Goal: Task Accomplishment & Management: Complete application form

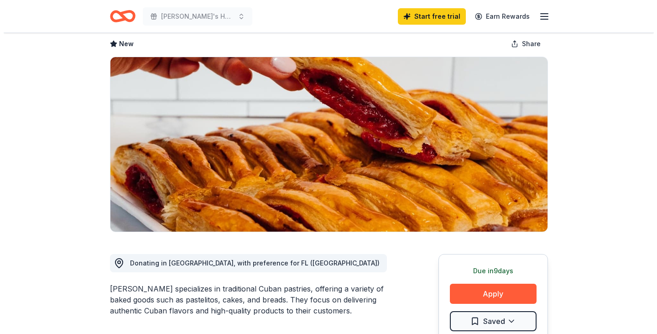
scroll to position [91, 0]
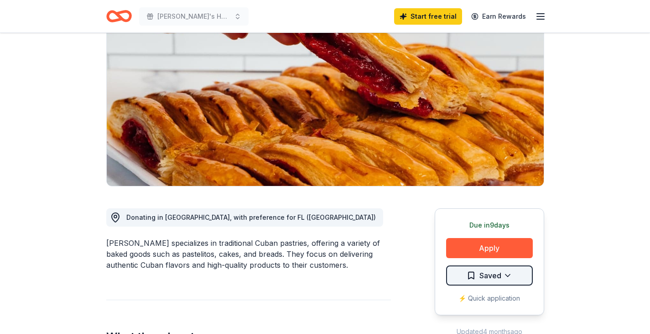
click at [501, 242] on html "Sofia's Hope Reason to Run 5k Start free trial Earn Rewards Due in 9 days Share…" at bounding box center [325, 76] width 650 height 334
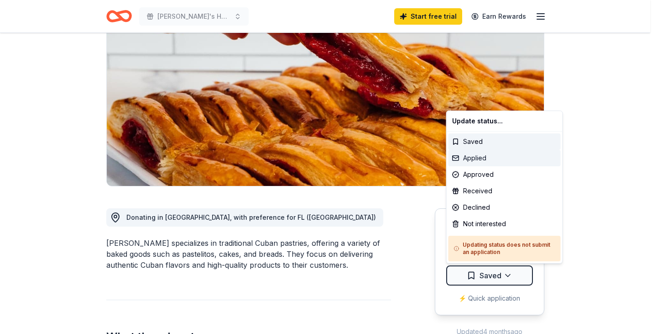
click at [482, 155] on div "Applied" at bounding box center [505, 158] width 112 height 16
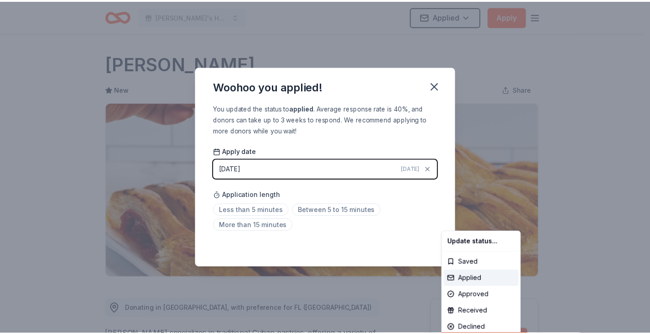
scroll to position [199, 0]
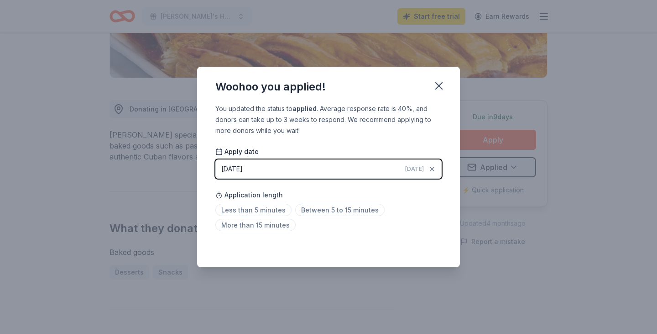
click at [436, 83] on icon "button" at bounding box center [439, 85] width 13 height 13
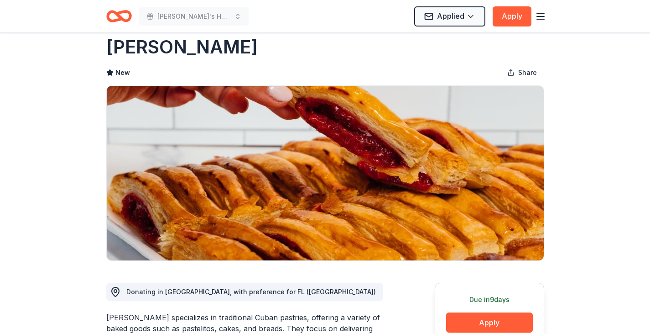
scroll to position [0, 0]
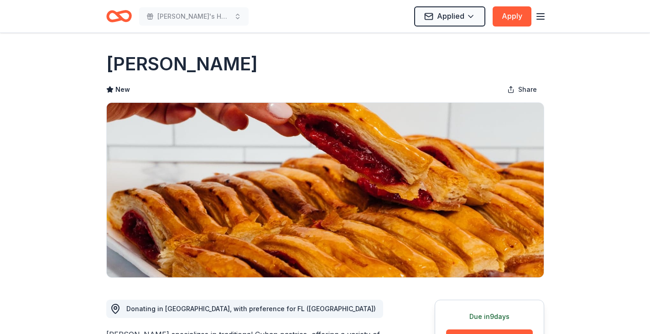
click at [547, 14] on div "Sofia's Hope Reason to Run 5k Applied Apply" at bounding box center [325, 16] width 467 height 32
click at [541, 14] on line "button" at bounding box center [540, 14] width 7 height 0
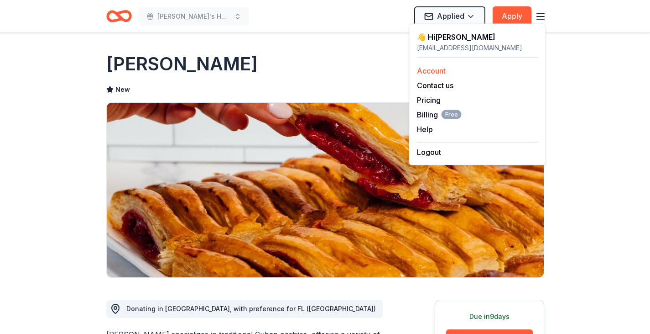
click at [435, 70] on link "Account" at bounding box center [431, 70] width 29 height 9
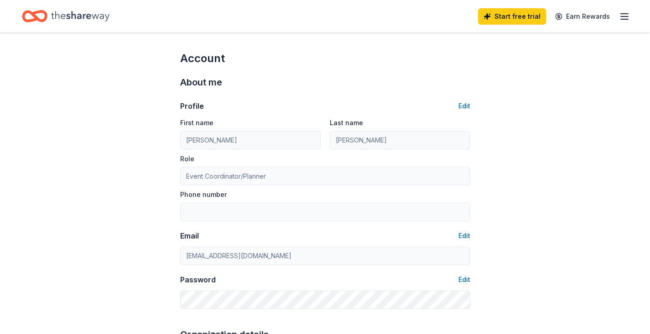
click at [76, 13] on icon "Home" at bounding box center [80, 16] width 58 height 19
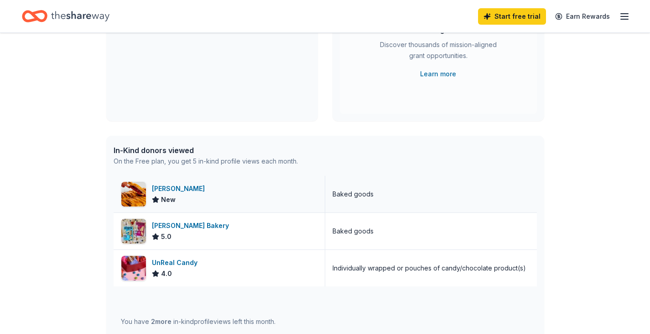
scroll to position [183, 0]
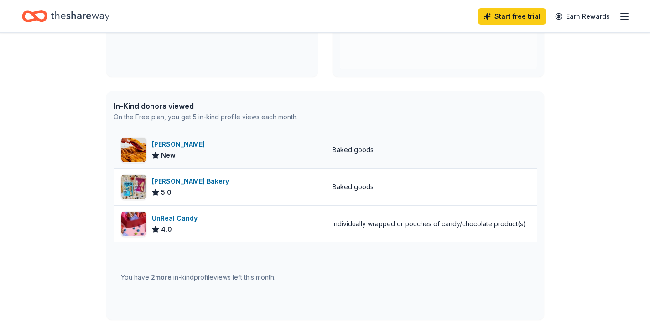
click at [176, 144] on div "[PERSON_NAME]" at bounding box center [180, 144] width 57 height 11
click at [177, 182] on div "Bobo's Bakery" at bounding box center [192, 181] width 81 height 11
click at [186, 219] on div "UnReal Candy" at bounding box center [176, 218] width 49 height 11
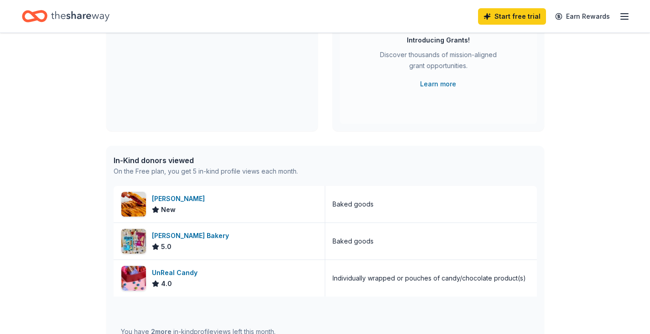
scroll to position [0, 0]
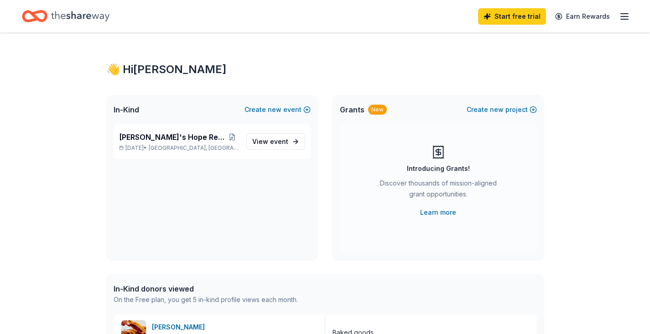
click at [78, 13] on icon "Home" at bounding box center [80, 16] width 58 height 19
click at [624, 14] on line "button" at bounding box center [624, 14] width 7 height 0
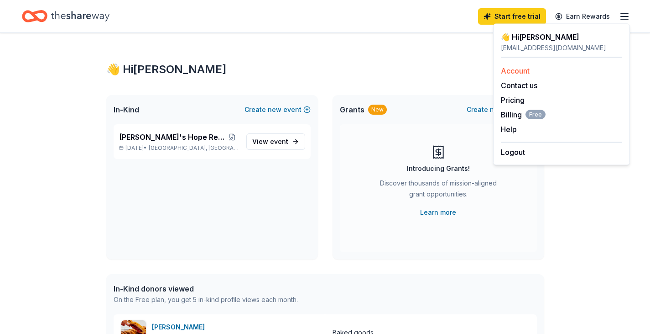
click at [524, 72] on link "Account" at bounding box center [515, 70] width 29 height 9
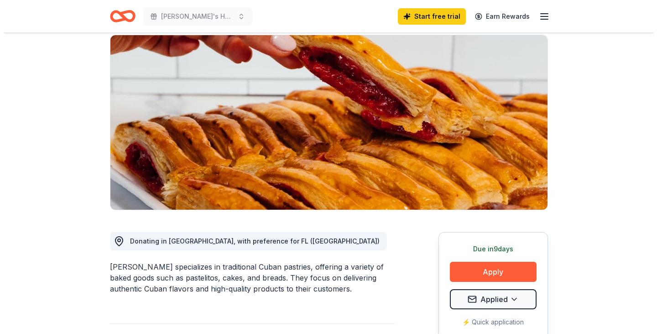
scroll to position [91, 0]
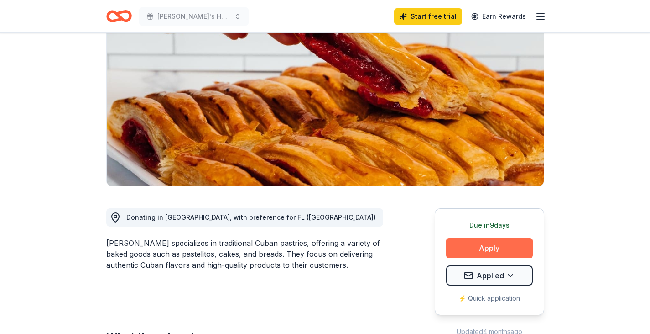
click at [486, 246] on button "Apply" at bounding box center [489, 248] width 87 height 20
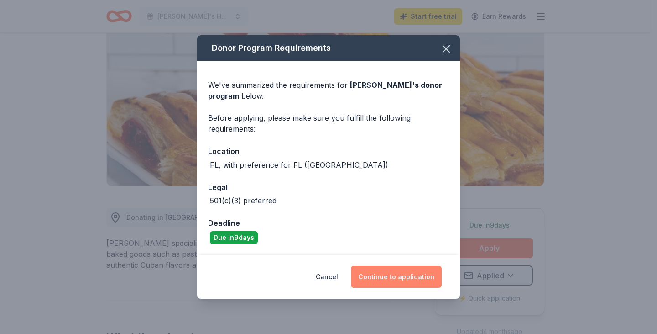
click at [391, 273] on button "Continue to application" at bounding box center [396, 277] width 91 height 22
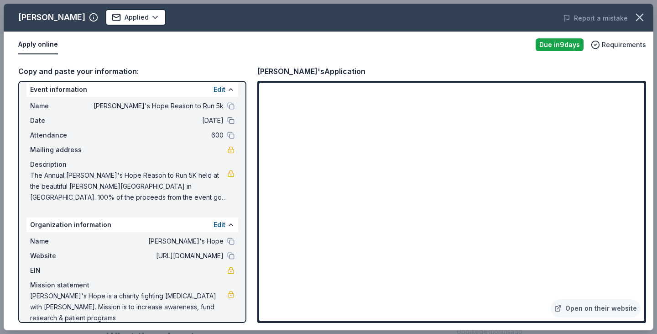
scroll to position [0, 0]
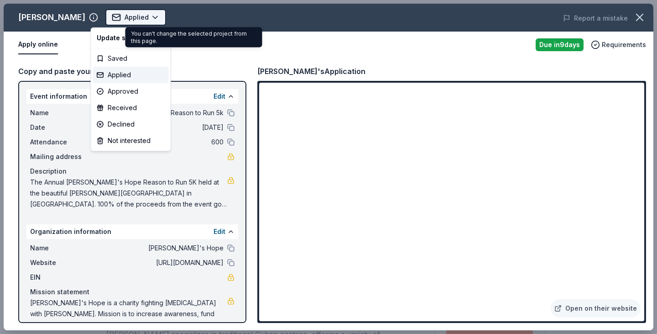
click at [140, 18] on body "[PERSON_NAME]'s Hope Reason to Run 5k Applied Apply Due [DATE] Share [PERSON_NA…" at bounding box center [325, 167] width 650 height 334
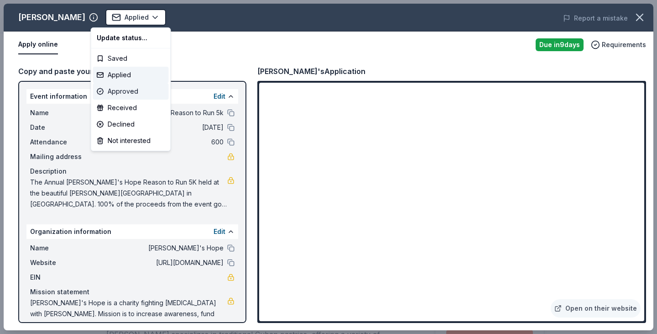
click at [133, 91] on div "Approved" at bounding box center [131, 91] width 76 height 16
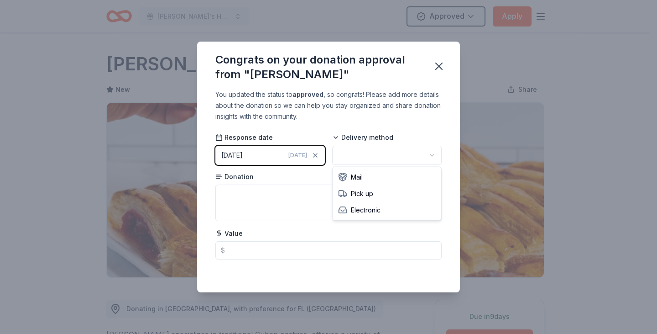
click at [397, 155] on html "[PERSON_NAME]'s Hope Reason to Run 5k Approved Apply Due [DATE] Share [PERSON_N…" at bounding box center [328, 167] width 657 height 334
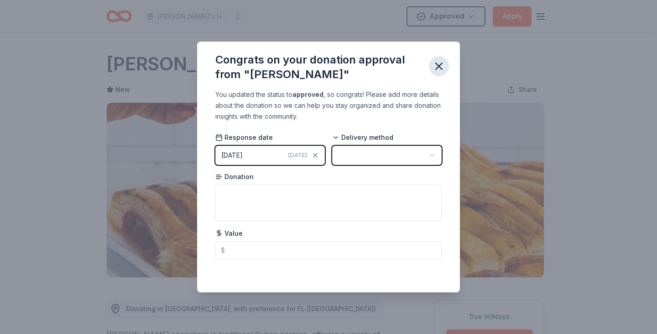
click at [440, 65] on html "[PERSON_NAME]'s Hope Reason to Run 5k Approved Apply Due [DATE] Share [PERSON_N…" at bounding box center [328, 167] width 657 height 334
click at [441, 63] on icon "button" at bounding box center [439, 66] width 13 height 13
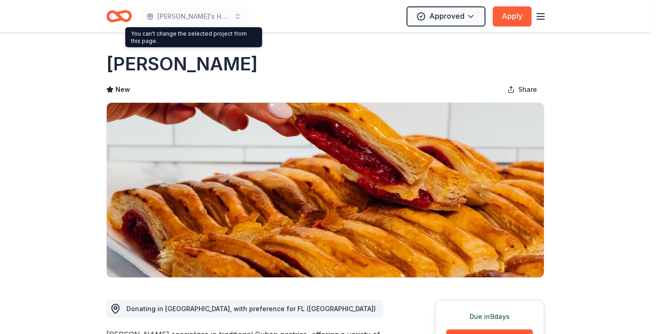
click at [184, 14] on div "Give your donor a shoutout! While not required, giving digital shoutouts helps …" at bounding box center [328, 167] width 657 height 334
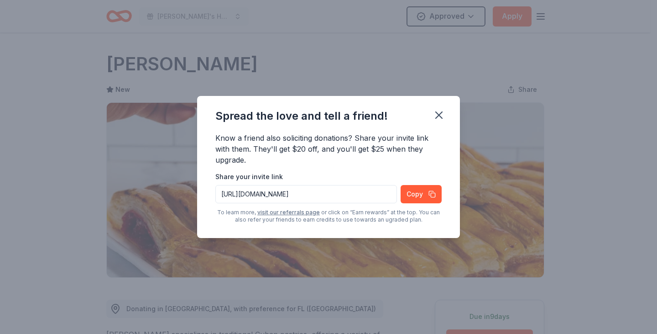
click at [237, 16] on div "Spread the love and tell a friend! Know a friend also soliciting donations? Sha…" at bounding box center [328, 167] width 657 height 334
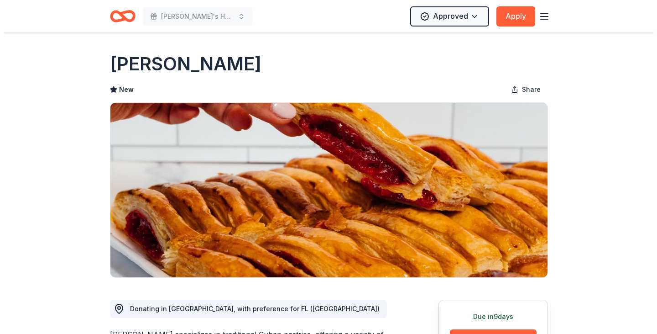
scroll to position [183, 0]
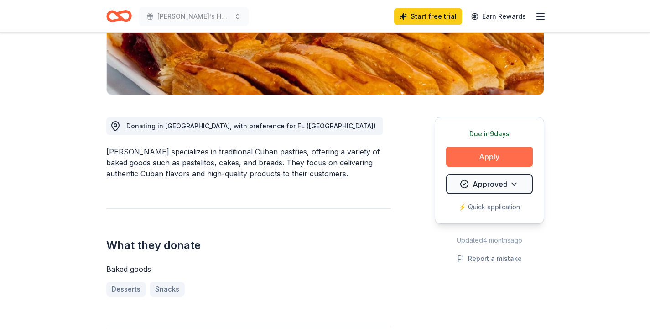
click at [485, 152] on button "Apply" at bounding box center [489, 157] width 87 height 20
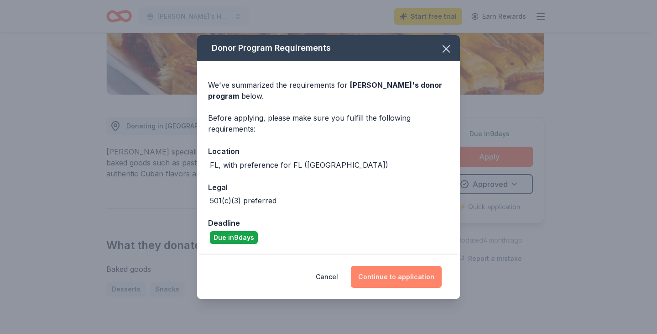
click at [397, 274] on button "Continue to application" at bounding box center [396, 277] width 91 height 22
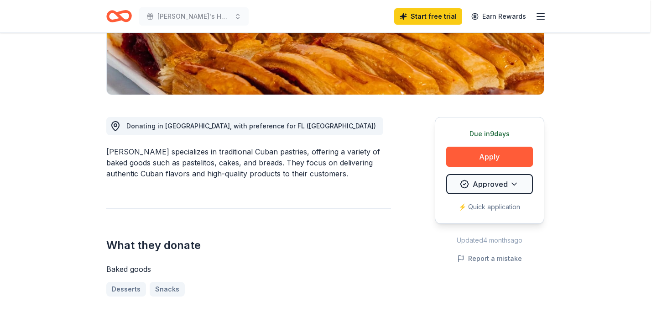
click at [494, 187] on div at bounding box center [446, 200] width 366 height 226
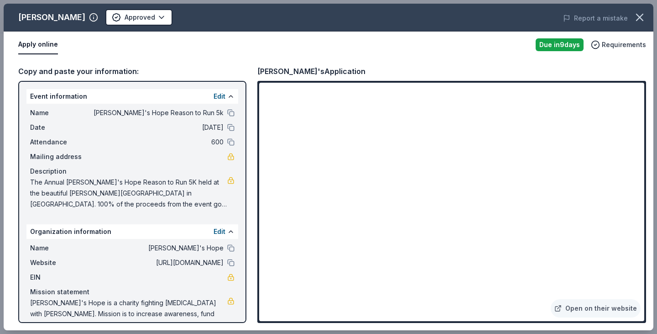
drag, startPoint x: 43, startPoint y: -20, endPoint x: 208, endPoint y: 39, distance: 175.0
click at [235, 44] on div "Apply online" at bounding box center [273, 44] width 510 height 19
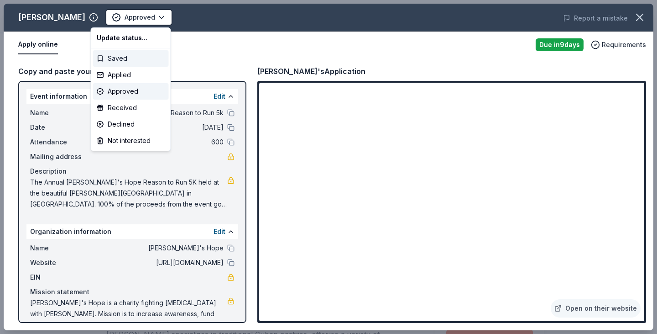
drag, startPoint x: 123, startPoint y: 73, endPoint x: 126, endPoint y: 60, distance: 12.6
click at [126, 60] on div "Update status... Saved Applied Approved Received Declined Not interested" at bounding box center [131, 89] width 80 height 124
click at [125, 58] on div "Saved" at bounding box center [131, 58] width 76 height 16
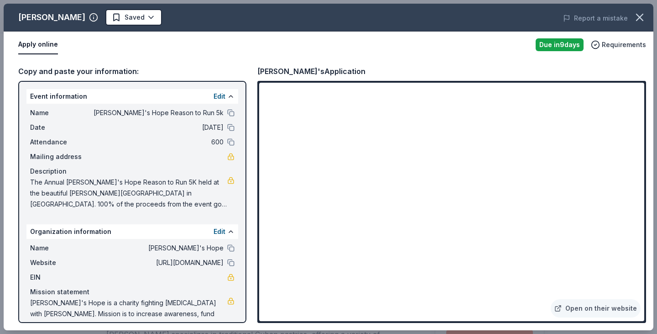
click at [36, 44] on button "Apply online" at bounding box center [38, 44] width 40 height 19
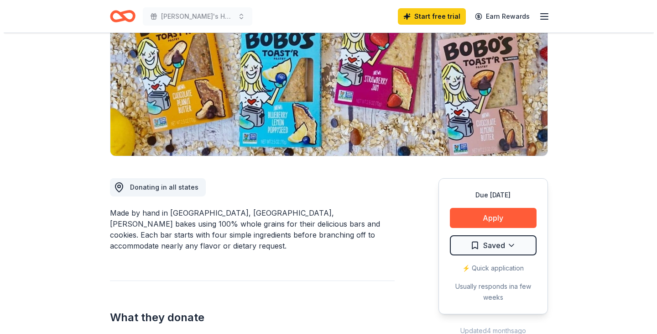
scroll to position [137, 0]
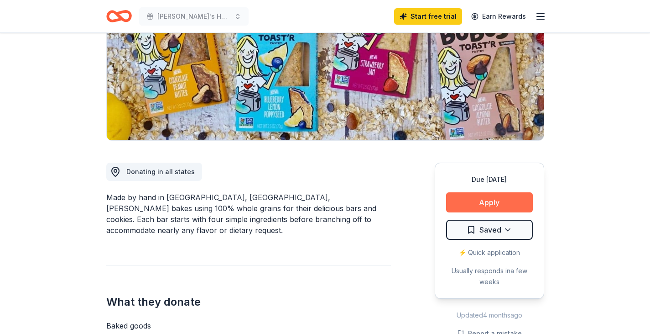
click at [497, 199] on button "Apply" at bounding box center [489, 202] width 87 height 20
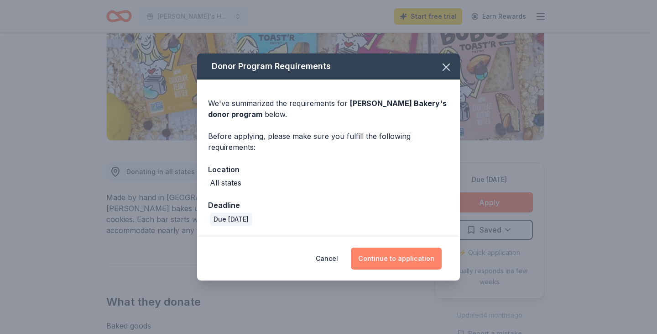
click at [405, 255] on button "Continue to application" at bounding box center [396, 258] width 91 height 22
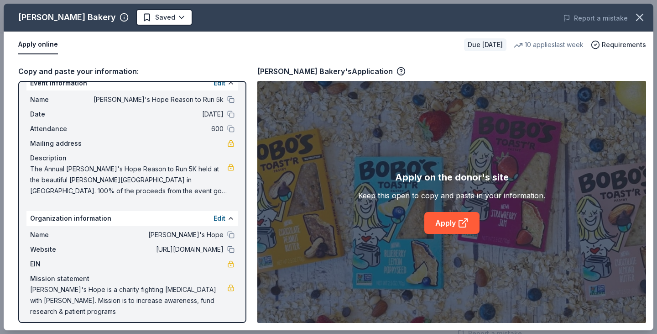
scroll to position [19, 0]
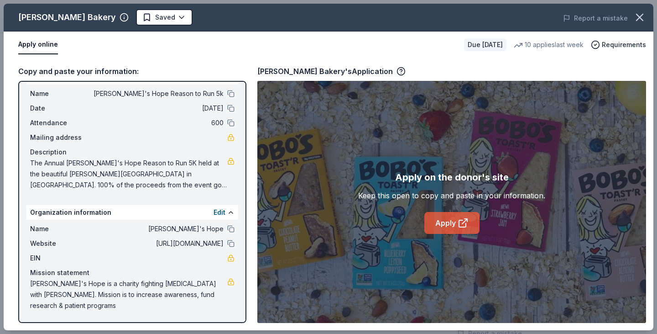
click at [448, 220] on link "Apply" at bounding box center [452, 223] width 55 height 22
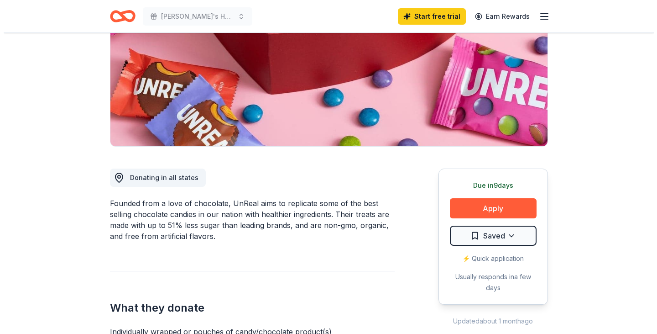
scroll to position [183, 0]
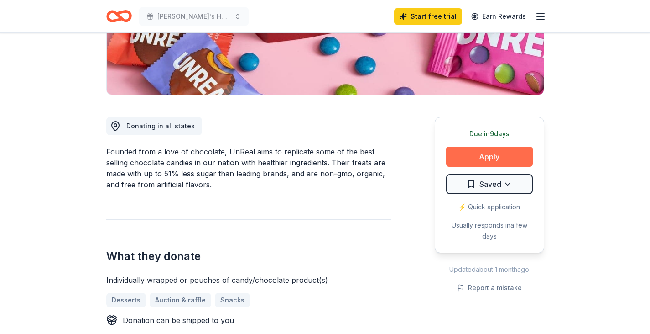
click at [505, 154] on button "Apply" at bounding box center [489, 157] width 87 height 20
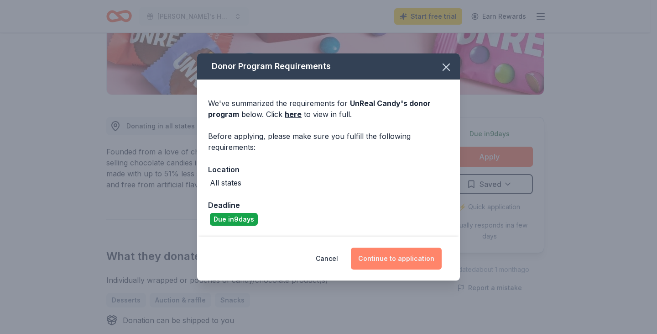
click at [393, 251] on button "Continue to application" at bounding box center [396, 258] width 91 height 22
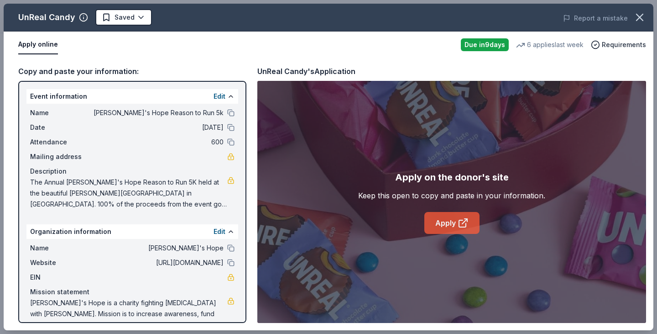
click at [442, 221] on link "Apply" at bounding box center [452, 223] width 55 height 22
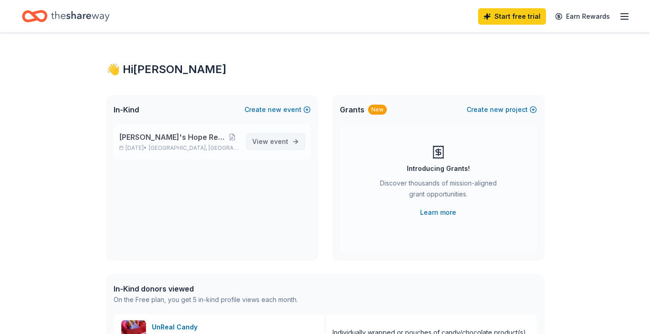
click at [275, 136] on span "View event" at bounding box center [270, 141] width 36 height 11
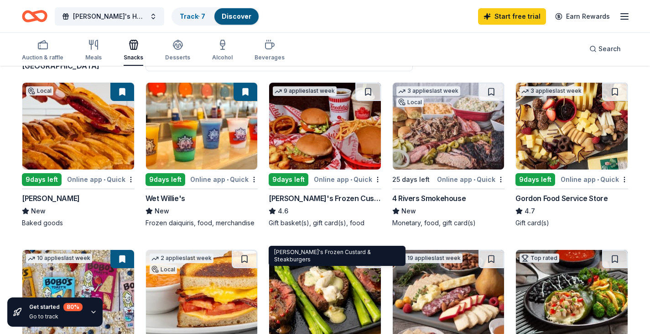
scroll to position [91, 0]
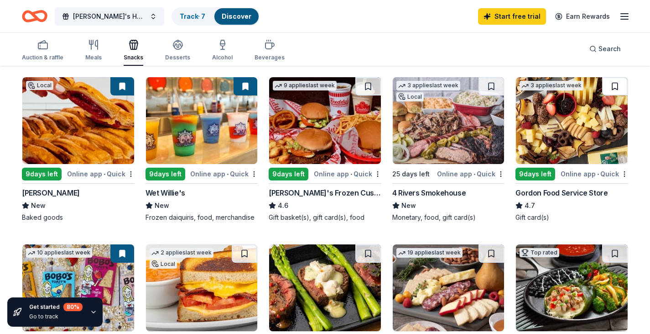
click at [616, 87] on button at bounding box center [616, 86] width 26 height 18
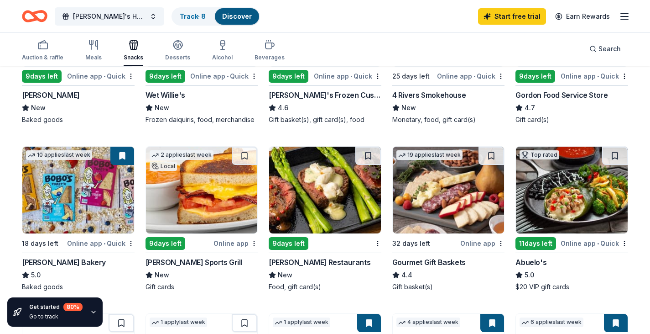
scroll to position [228, 0]
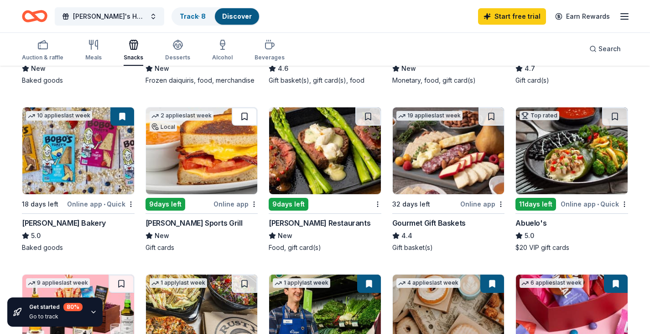
click at [245, 114] on button at bounding box center [245, 116] width 26 height 18
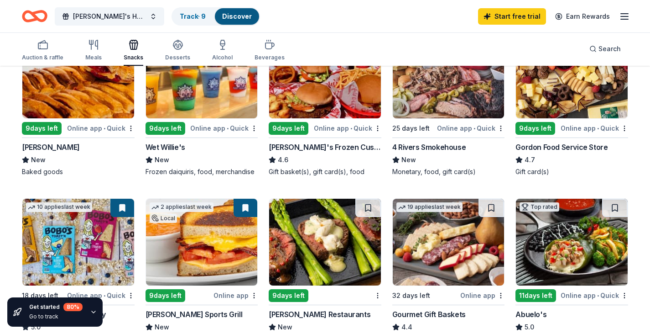
scroll to position [183, 0]
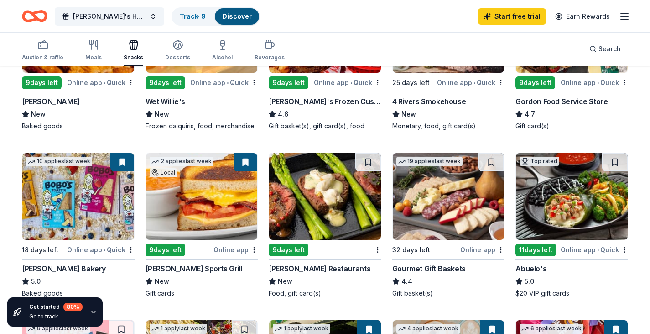
click at [193, 215] on img at bounding box center [202, 196] width 112 height 87
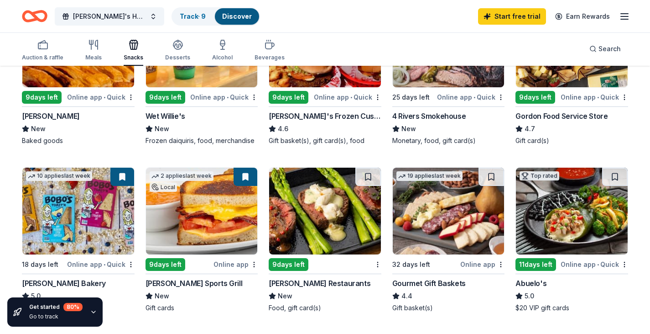
scroll to position [137, 0]
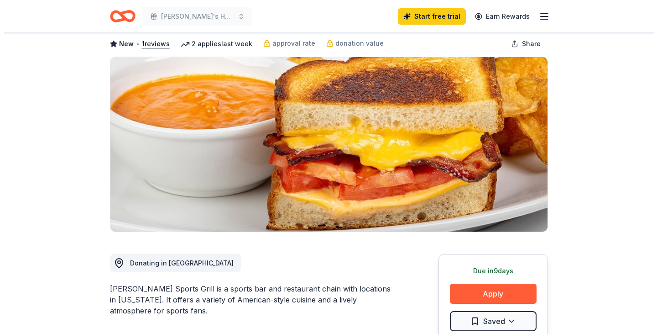
scroll to position [137, 0]
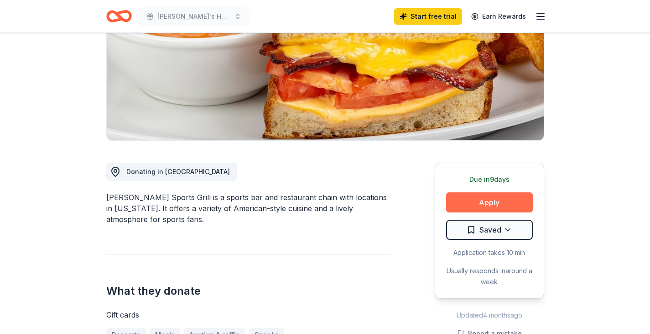
click at [488, 199] on button "Apply" at bounding box center [489, 202] width 87 height 20
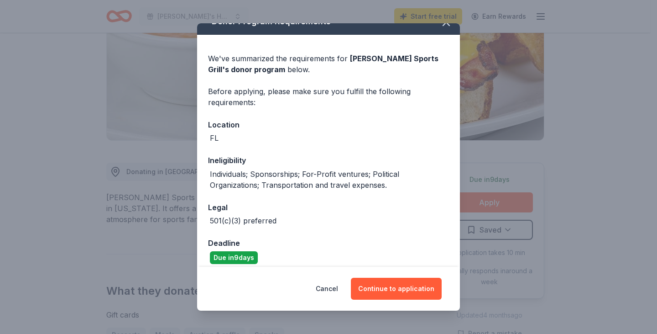
scroll to position [22, 0]
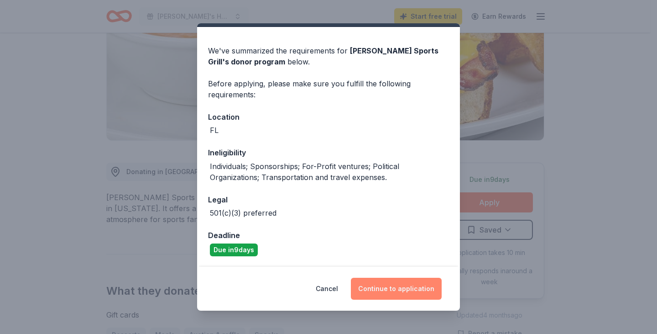
click at [410, 283] on button "Continue to application" at bounding box center [396, 289] width 91 height 22
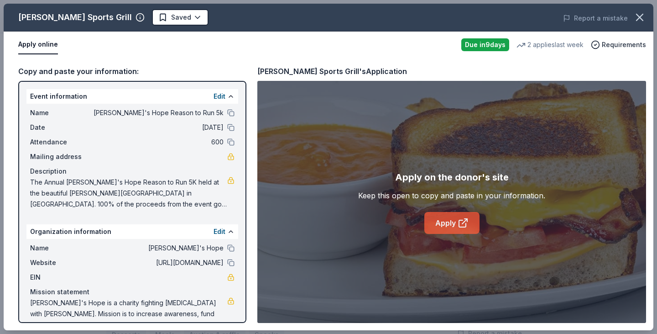
click at [456, 218] on link "Apply" at bounding box center [452, 223] width 55 height 22
